Goal: Task Accomplishment & Management: Use online tool/utility

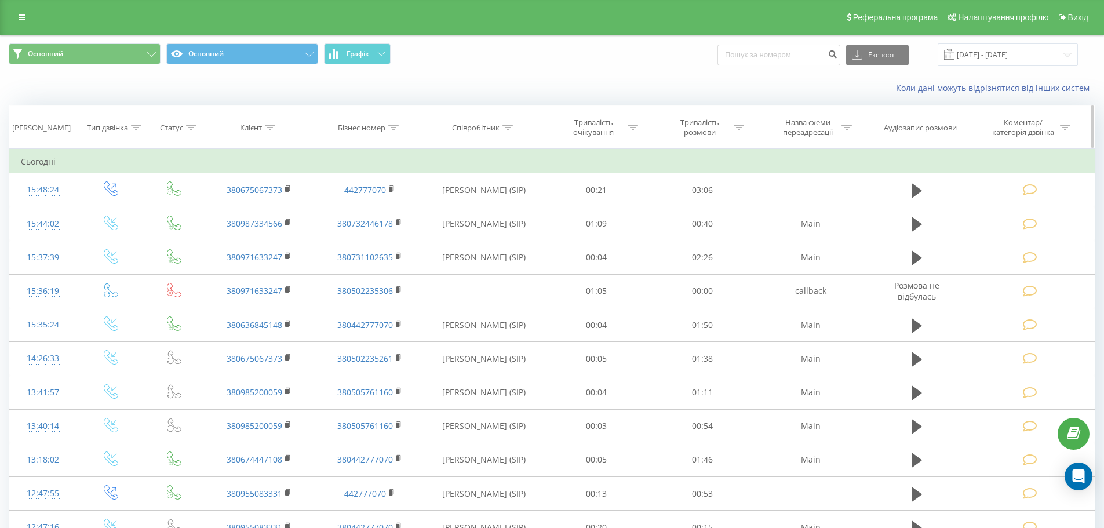
click at [1063, 129] on icon at bounding box center [1065, 128] width 10 height 6
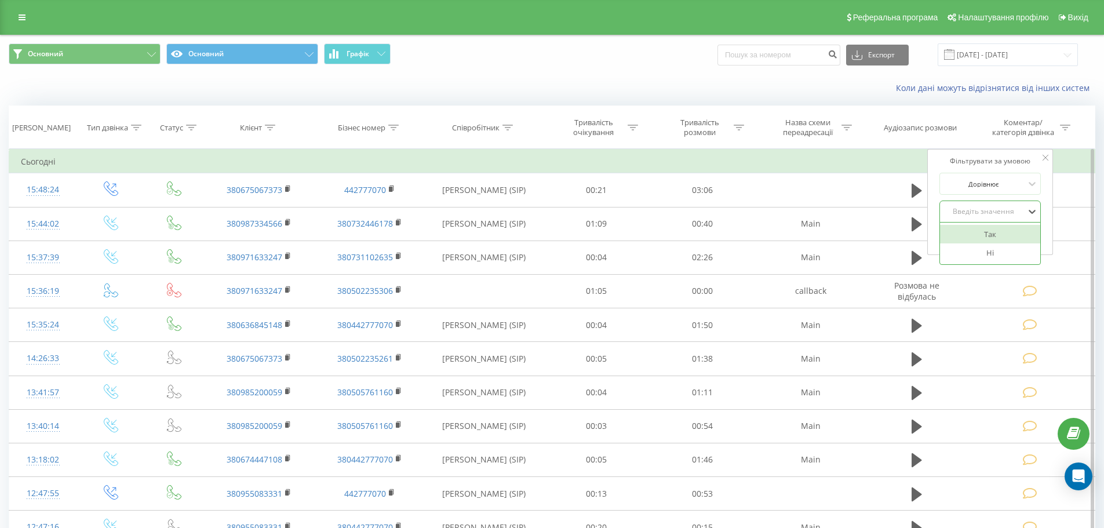
click at [998, 204] on div "Введіть значення" at bounding box center [984, 211] width 85 height 17
click at [981, 245] on div "Ні" at bounding box center [990, 253] width 101 height 19
click at [994, 235] on button "OK" at bounding box center [1014, 235] width 49 height 14
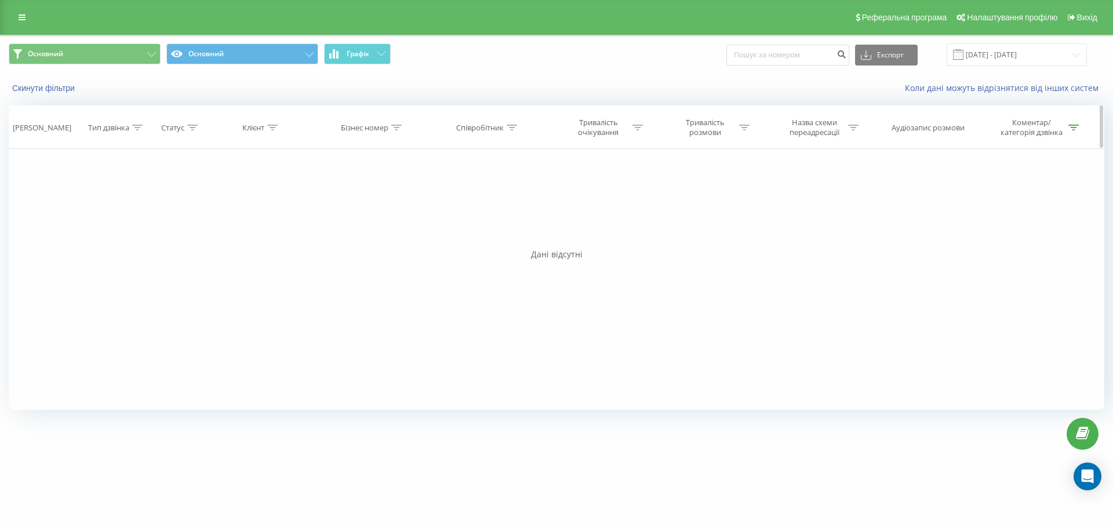
click at [1074, 126] on icon at bounding box center [1074, 128] width 10 height 6
click at [969, 225] on div "Скасувати OK" at bounding box center [998, 236] width 102 height 26
click at [972, 231] on button "Скасувати" at bounding box center [971, 235] width 49 height 14
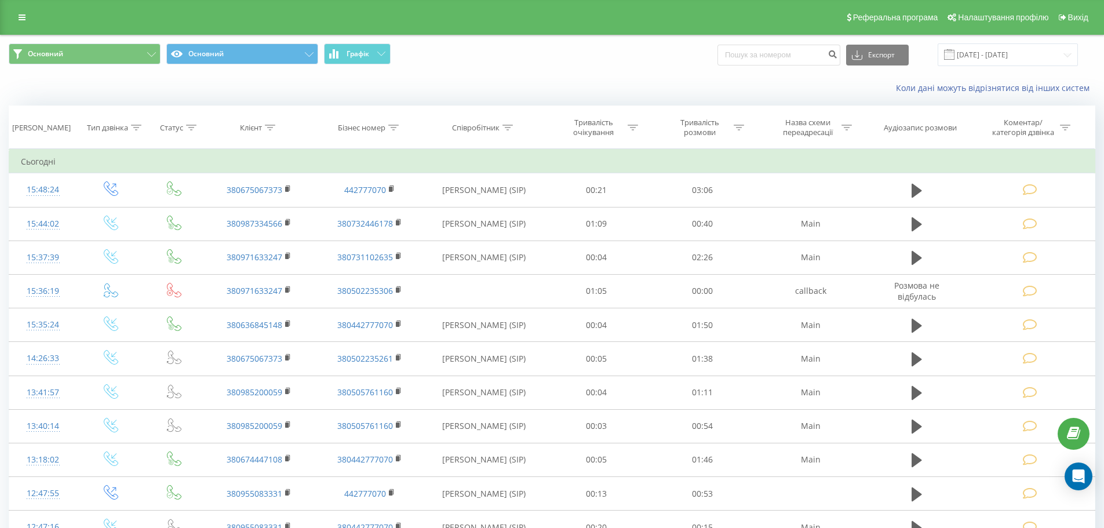
click at [201, 92] on div "Коли дані можуть відрізнятися вiд інших систем" at bounding box center [552, 88] width 1103 height 28
click at [143, 83] on div "Коли дані можуть відрізнятися вiд інших систем" at bounding box center [552, 88] width 1103 height 28
